Goal: Find specific page/section: Find specific page/section

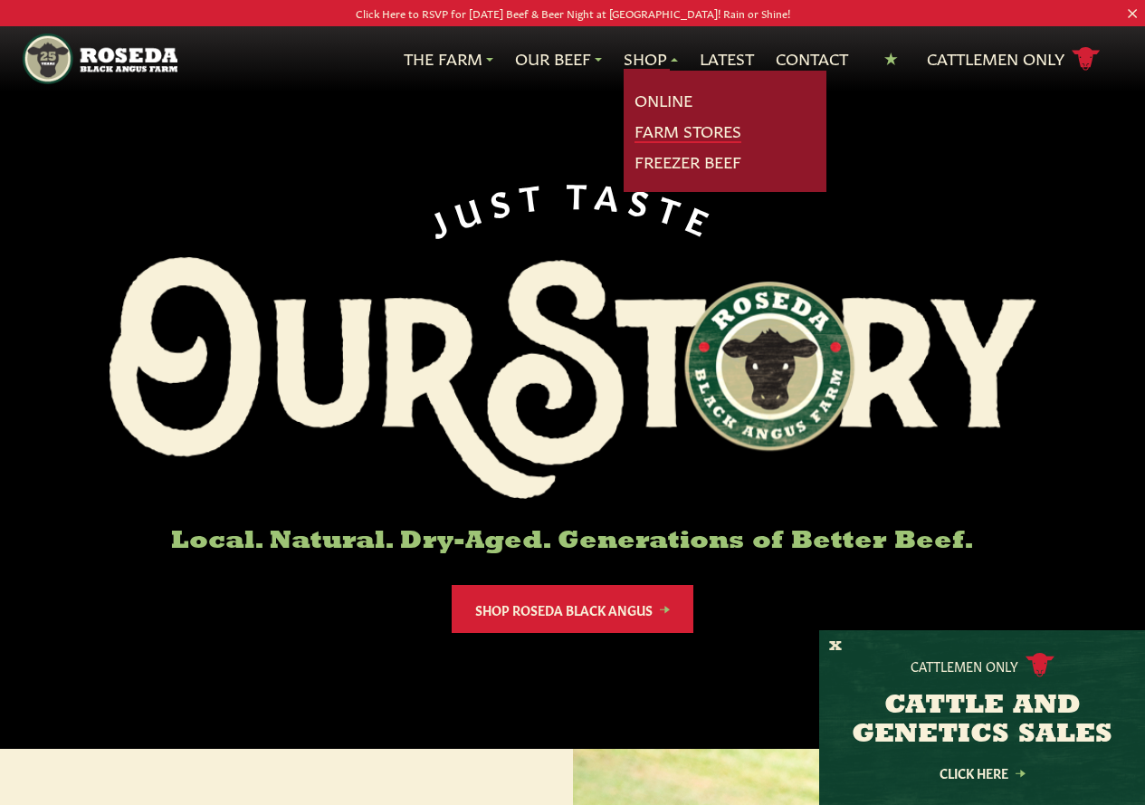
click at [683, 128] on link "Farm Stores" at bounding box center [688, 132] width 107 height 24
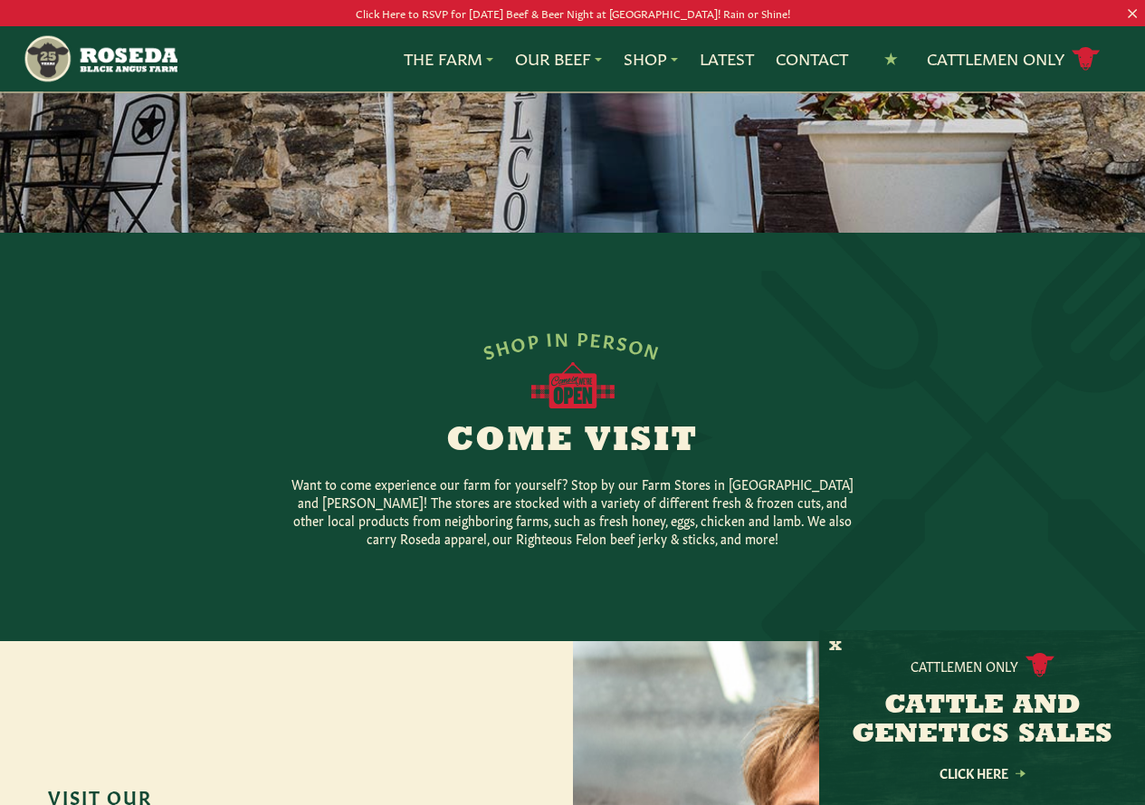
scroll to position [53, 0]
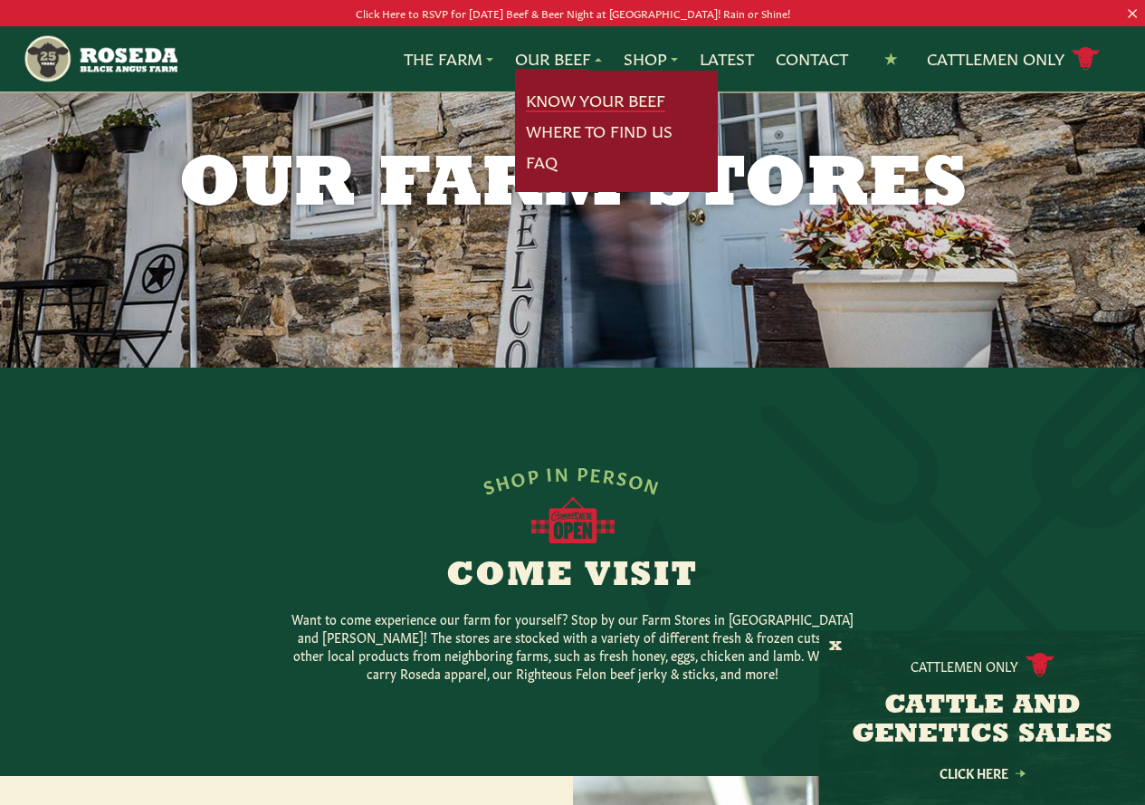
click at [564, 93] on link "Know Your Beef" at bounding box center [595, 101] width 139 height 24
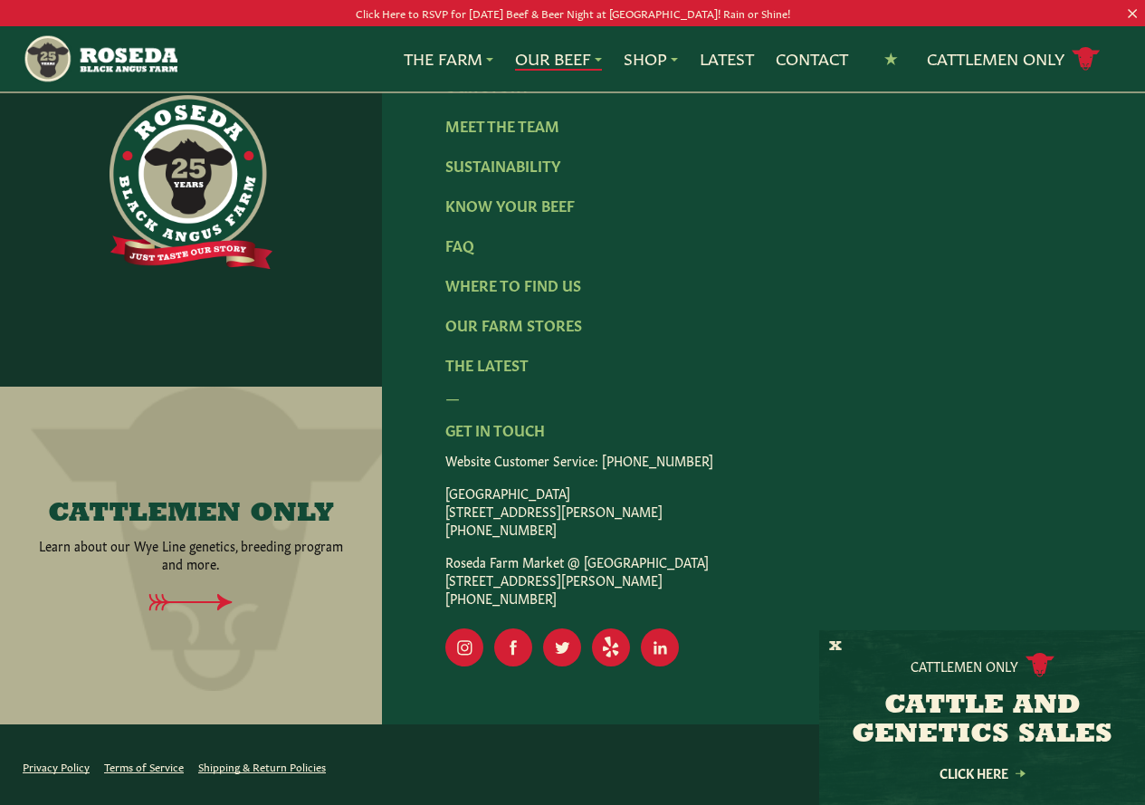
scroll to position [3899, 0]
click at [533, 55] on link "Shop Online" at bounding box center [495, 45] width 98 height 20
click at [808, 47] on link "Contact" at bounding box center [812, 59] width 72 height 24
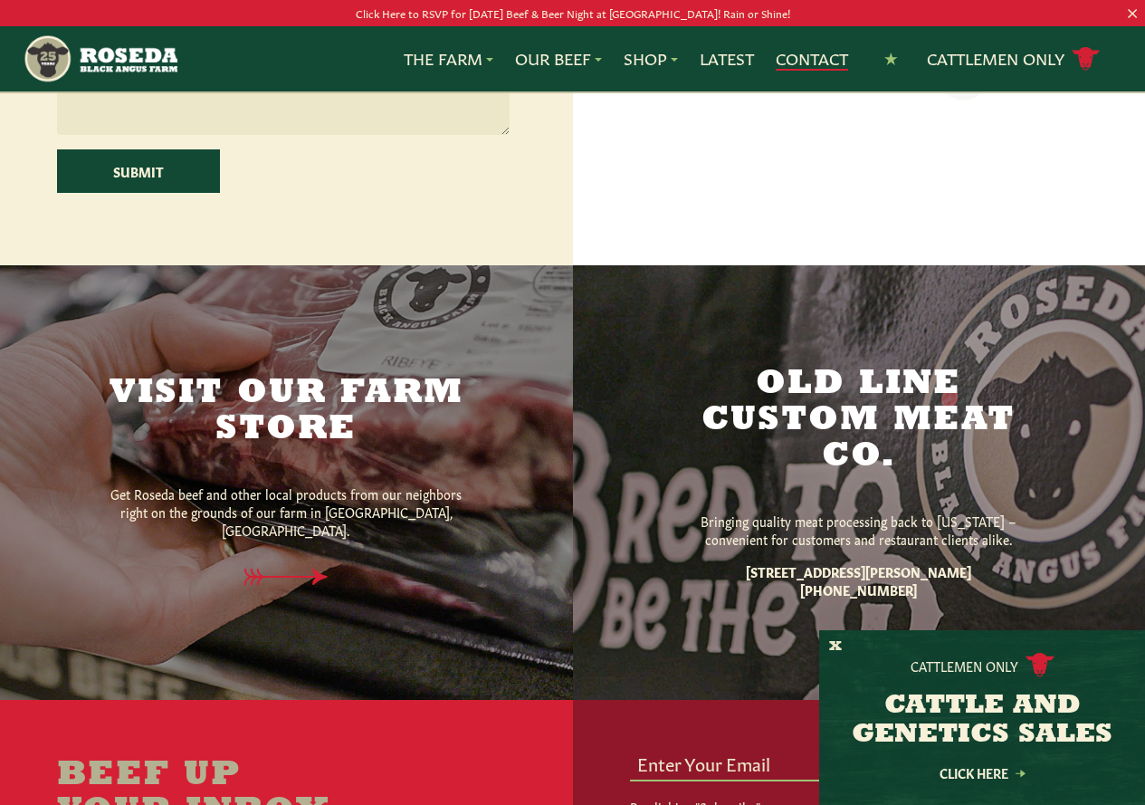
scroll to position [657, 0]
